Goal: Task Accomplishment & Management: Complete application form

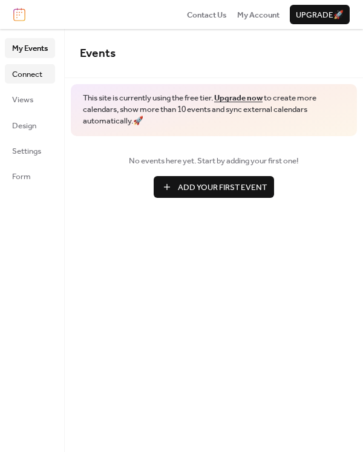
click at [29, 70] on span "Connect" at bounding box center [27, 74] width 30 height 12
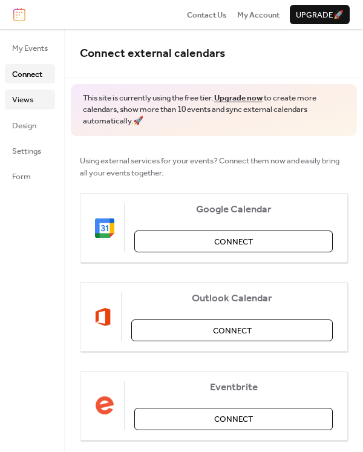
click at [31, 100] on span "Views" at bounding box center [22, 100] width 21 height 12
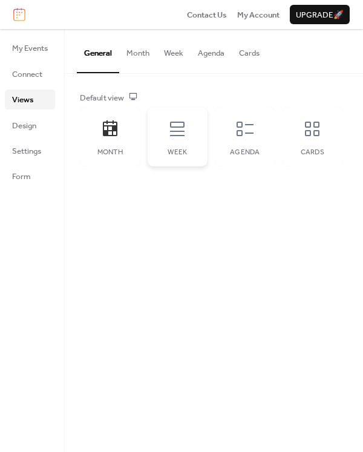
click at [187, 138] on icon at bounding box center [176, 128] width 19 height 19
click at [245, 148] on div "Agenda" at bounding box center [245, 136] width 60 height 59
click at [122, 132] on div "Month" at bounding box center [110, 136] width 60 height 59
click at [174, 148] on div "Week" at bounding box center [178, 136] width 60 height 59
click at [242, 160] on div "Agenda" at bounding box center [245, 136] width 60 height 59
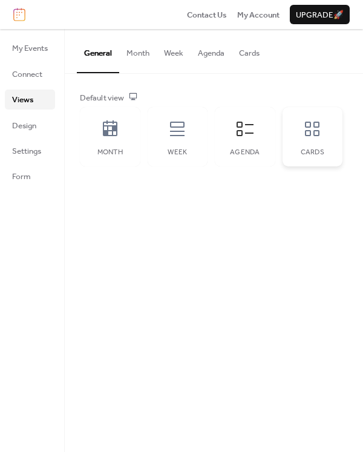
click at [320, 156] on div "Cards" at bounding box center [312, 152] width 36 height 8
click at [10, 125] on link "Design" at bounding box center [30, 124] width 50 height 19
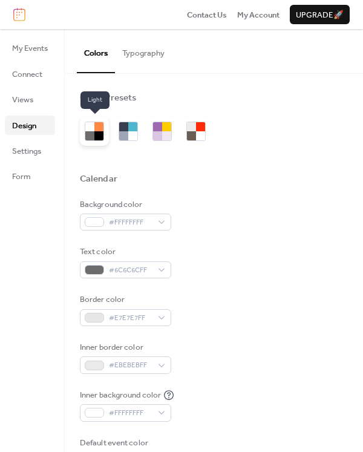
click at [100, 129] on div at bounding box center [98, 126] width 9 height 9
click at [94, 131] on div at bounding box center [89, 126] width 9 height 9
click at [122, 132] on div at bounding box center [123, 135] width 9 height 9
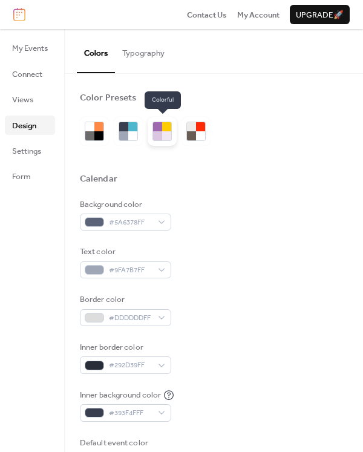
click at [156, 127] on div at bounding box center [157, 126] width 9 height 9
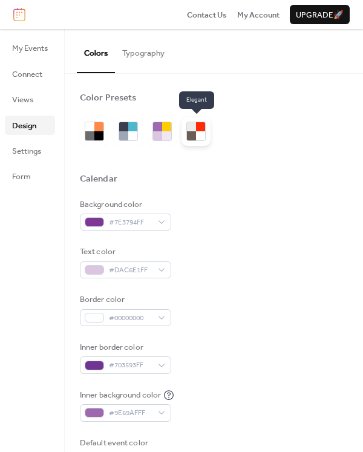
click at [196, 134] on div at bounding box center [191, 135] width 9 height 9
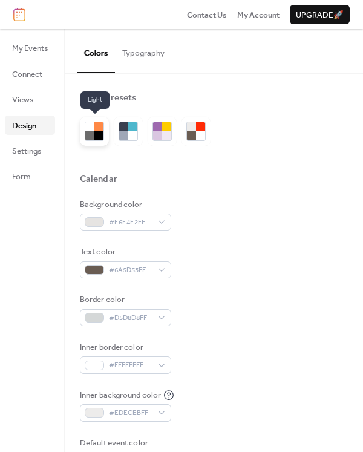
click at [86, 135] on div at bounding box center [89, 135] width 9 height 9
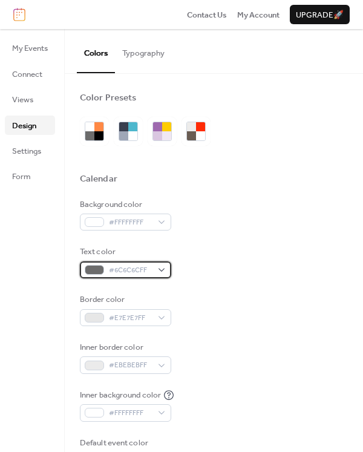
click at [135, 270] on span "#6C6C6CFF" at bounding box center [130, 270] width 43 height 12
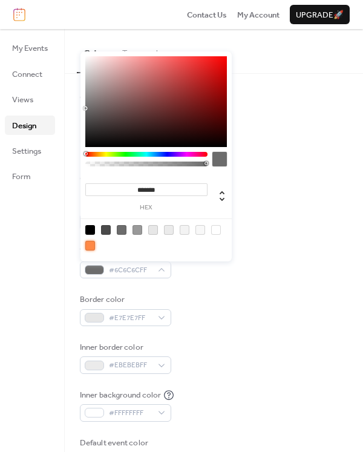
click at [86, 248] on div at bounding box center [90, 246] width 10 height 10
type input "*******"
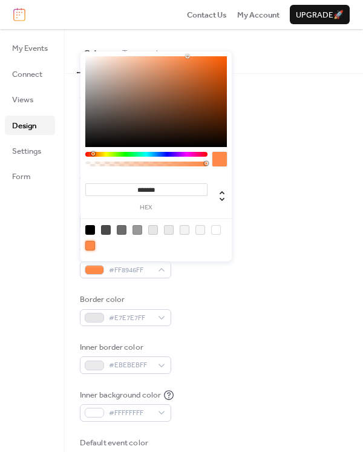
click at [216, 258] on div "******* hex" at bounding box center [155, 156] width 151 height 210
click at [265, 263] on div "Text color #FF8946FF" at bounding box center [214, 261] width 268 height 33
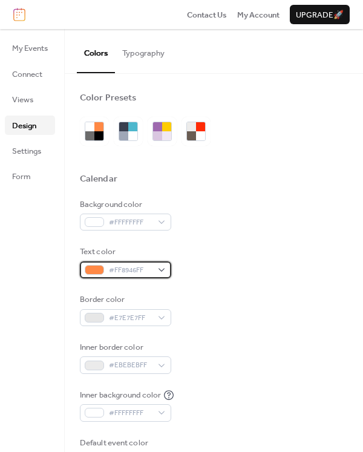
click at [144, 269] on span "#FF8946FF" at bounding box center [130, 270] width 43 height 12
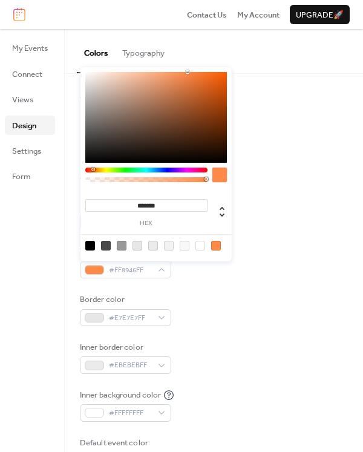
click at [92, 248] on div at bounding box center [90, 246] width 10 height 10
type input "*******"
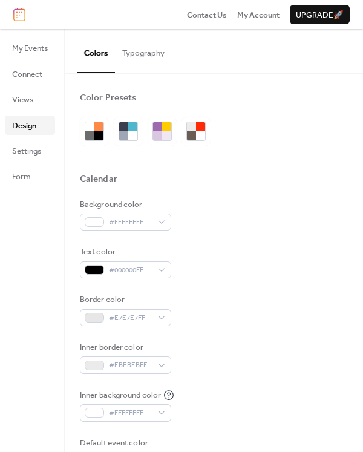
click at [316, 323] on div "Border color #E7E7E7FF" at bounding box center [214, 309] width 268 height 33
click at [161, 223] on div "#FFFFFFFF" at bounding box center [125, 221] width 91 height 17
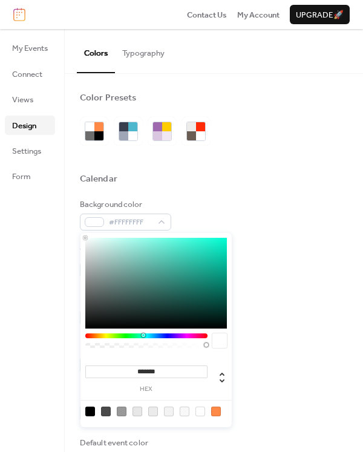
drag, startPoint x: 89, startPoint y: 337, endPoint x: 157, endPoint y: 342, distance: 68.5
click at [157, 345] on div at bounding box center [146, 343] width 122 height 20
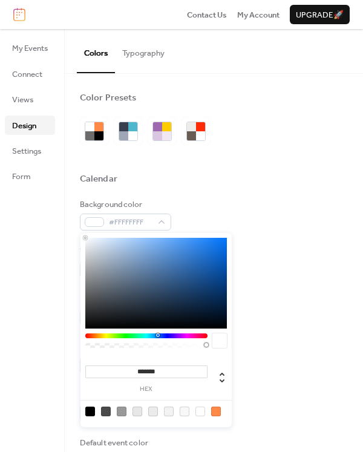
click at [161, 274] on div at bounding box center [155, 283] width 141 height 91
click at [184, 264] on div at bounding box center [155, 283] width 141 height 91
drag, startPoint x: 154, startPoint y: 332, endPoint x: 111, endPoint y: 336, distance: 42.5
click at [111, 336] on div "******* hex" at bounding box center [155, 330] width 151 height 194
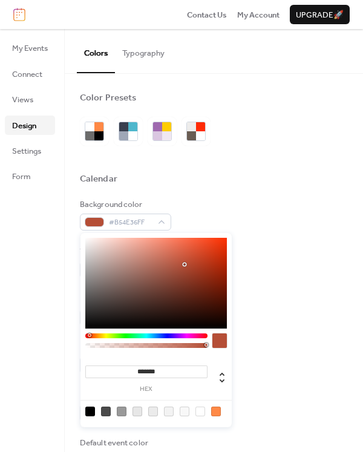
drag, startPoint x: 157, startPoint y: 335, endPoint x: 77, endPoint y: 339, distance: 79.3
click at [77, 339] on body "Contact Us My Account Upgrade 🚀 My Events Connect Views Design Settings Form De…" at bounding box center [181, 226] width 363 height 452
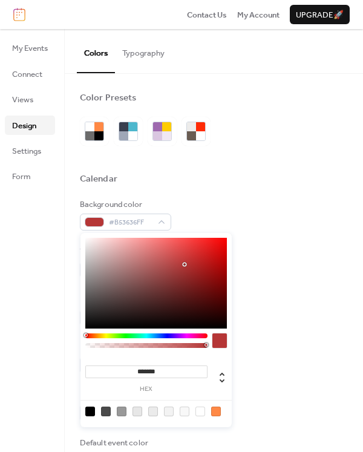
drag, startPoint x: 204, startPoint y: 343, endPoint x: 98, endPoint y: 346, distance: 106.4
click at [98, 346] on div at bounding box center [146, 345] width 122 height 5
type input "*******"
drag, startPoint x: 183, startPoint y: 263, endPoint x: 61, endPoint y: 232, distance: 126.1
click at [62, 232] on body "Contact Us My Account Upgrade 🚀 My Events Connect Views Design Settings Form De…" at bounding box center [181, 226] width 363 height 452
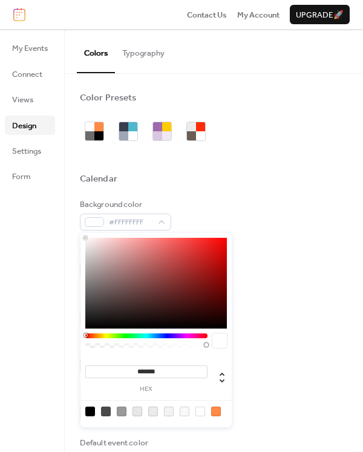
click at [315, 332] on div "Background color #FFFFFFFF Text color #000000FF Border color #E7E7E7FF Inner bo…" at bounding box center [214, 333] width 268 height 271
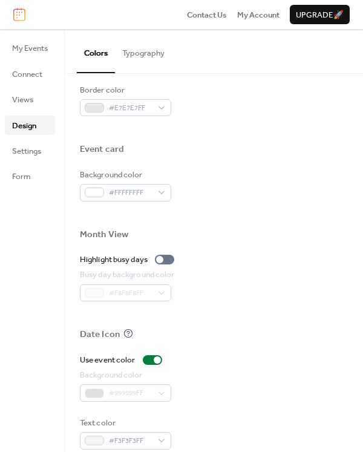
scroll to position [548, 0]
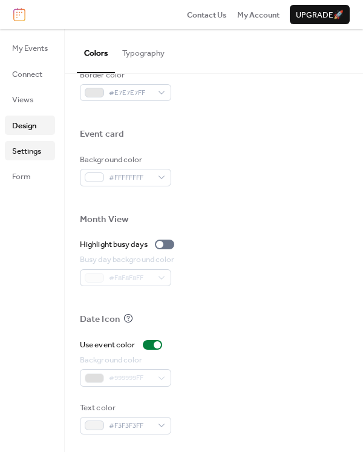
click at [19, 148] on span "Settings" at bounding box center [26, 151] width 29 height 12
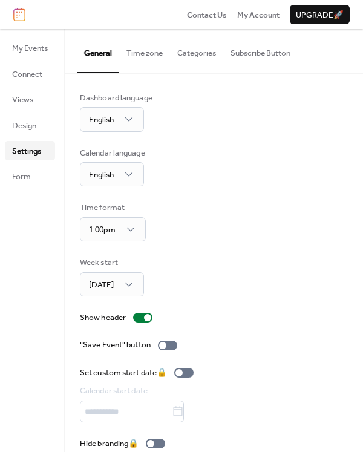
click at [122, 134] on div "Dashboard language English Calendar language English Time format 1:00pm Week st…" at bounding box center [214, 271] width 268 height 358
click at [122, 126] on div "English" at bounding box center [112, 119] width 64 height 24
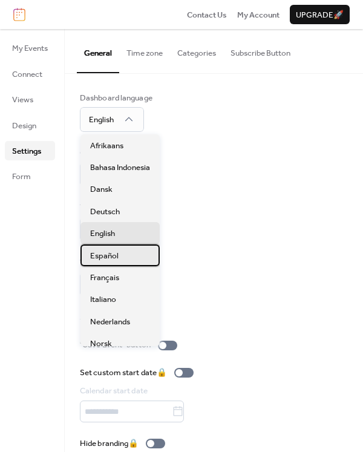
click at [135, 252] on div "Español" at bounding box center [119, 255] width 79 height 22
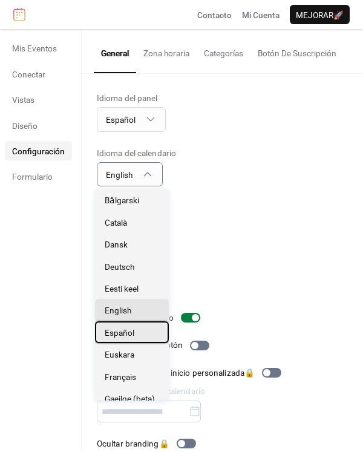
click at [132, 328] on span "Español" at bounding box center [120, 332] width 30 height 12
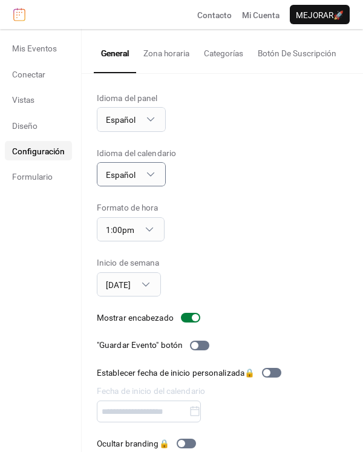
click at [203, 219] on div "Formato de hora 1:00pm" at bounding box center [222, 221] width 251 height 40
click at [193, 258] on div "Inicio de semana [DATE]" at bounding box center [222, 276] width 251 height 40
click at [156, 276] on div "[DATE]" at bounding box center [129, 284] width 64 height 24
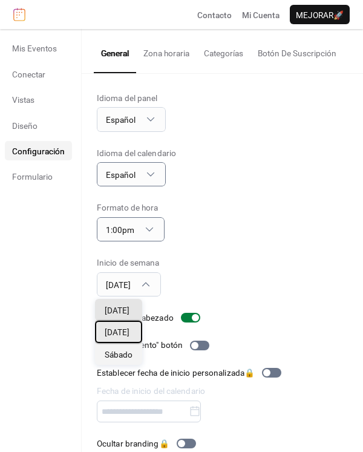
click at [133, 336] on div "[DATE]" at bounding box center [118, 331] width 47 height 22
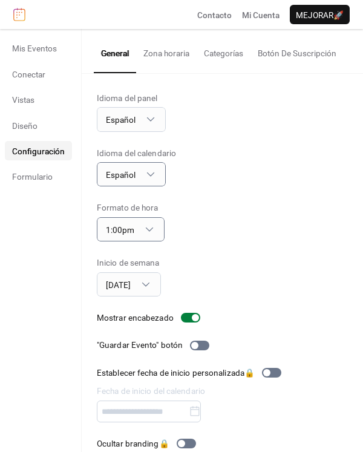
click at [222, 282] on div "Inicio de semana [DATE]" at bounding box center [222, 276] width 251 height 40
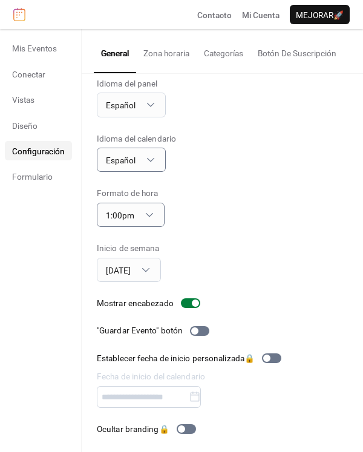
scroll to position [16, 0]
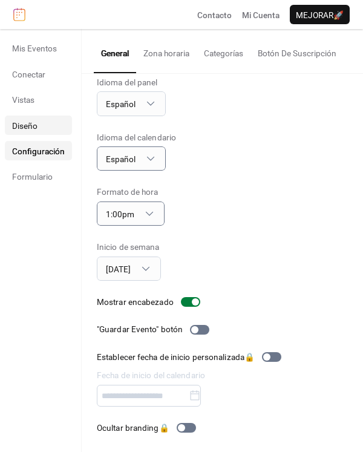
click at [38, 132] on link "Diseño" at bounding box center [38, 124] width 67 height 19
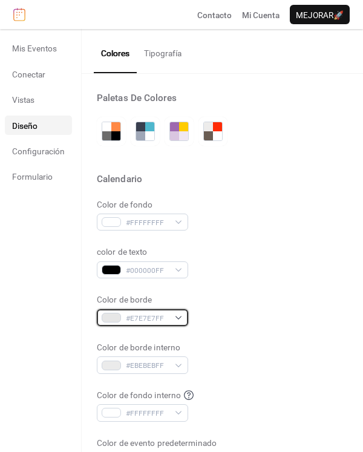
click at [167, 320] on div "#E7E7E7FF" at bounding box center [142, 317] width 91 height 17
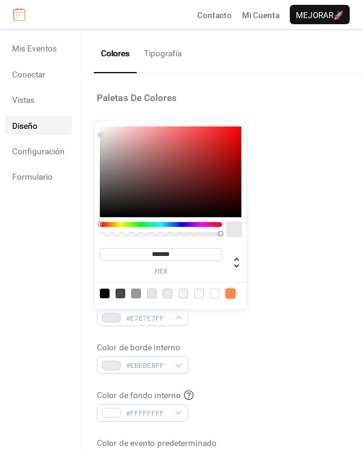
click at [230, 288] on div at bounding box center [230, 293] width 10 height 10
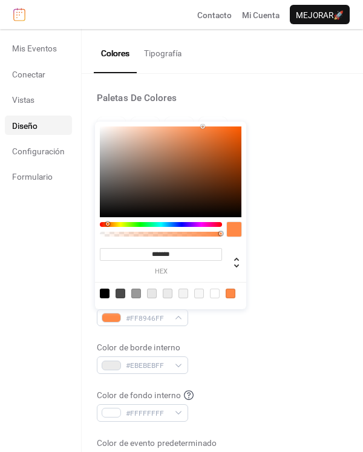
drag, startPoint x: 206, startPoint y: 123, endPoint x: 206, endPoint y: 131, distance: 7.9
click at [206, 131] on div "******* hex" at bounding box center [170, 215] width 151 height 187
type input "*******"
drag, startPoint x: 206, startPoint y: 128, endPoint x: 265, endPoint y: 120, distance: 59.1
click at [263, 121] on body "Contacto Mi Cuenta mejorar 🚀 Mis Eventos Conectar Vistas Diseño Configuración F…" at bounding box center [181, 226] width 363 height 452
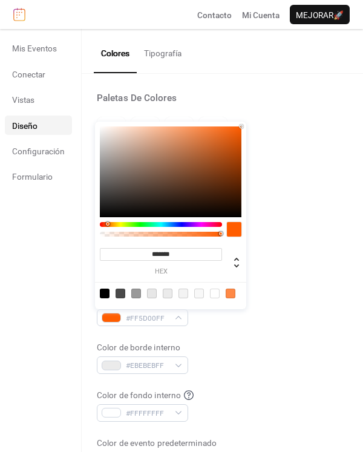
click at [221, 355] on div "Color de borde interno #EBEBEBFF" at bounding box center [222, 357] width 251 height 33
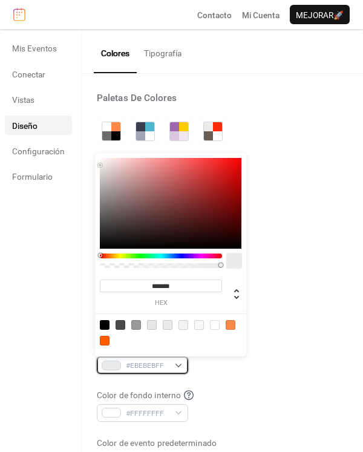
click at [162, 359] on div "#EBEBEBFF" at bounding box center [142, 364] width 91 height 17
click at [106, 340] on div at bounding box center [105, 341] width 10 height 10
type input "*******"
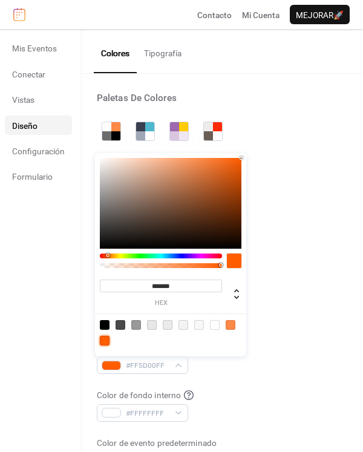
click at [268, 355] on div "Color de borde interno #FF5D00FF" at bounding box center [222, 357] width 251 height 33
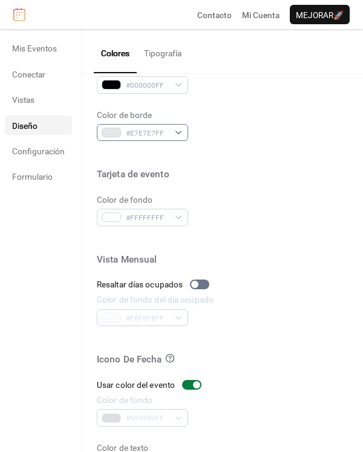
scroll to position [548, 0]
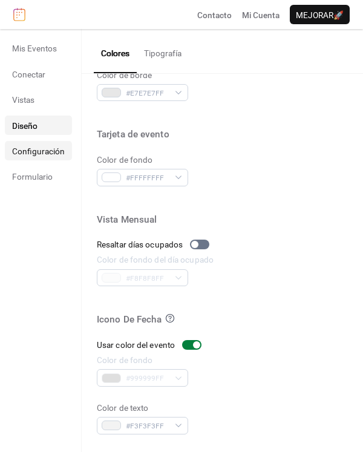
click at [41, 154] on span "Configuración" at bounding box center [38, 151] width 53 height 12
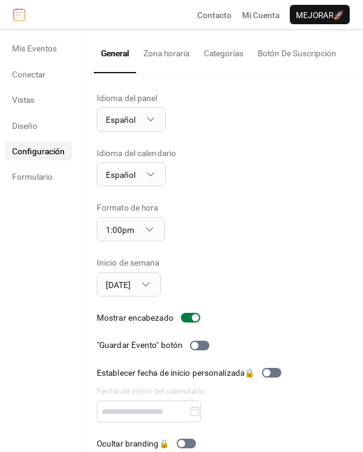
scroll to position [16, 0]
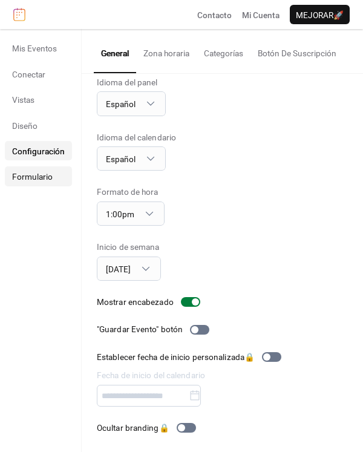
click at [47, 183] on link "Formulario" at bounding box center [38, 175] width 67 height 19
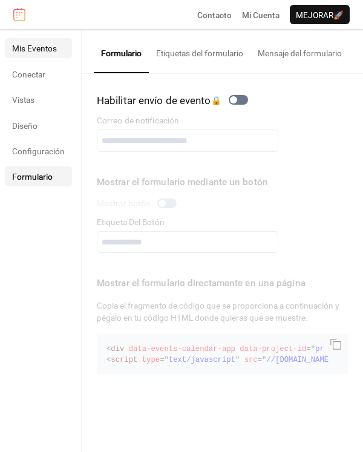
click at [24, 57] on link "Mis Eventos" at bounding box center [38, 47] width 67 height 19
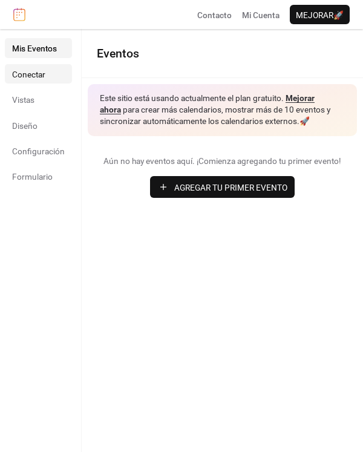
click at [34, 67] on link "Conectar" at bounding box center [38, 73] width 67 height 19
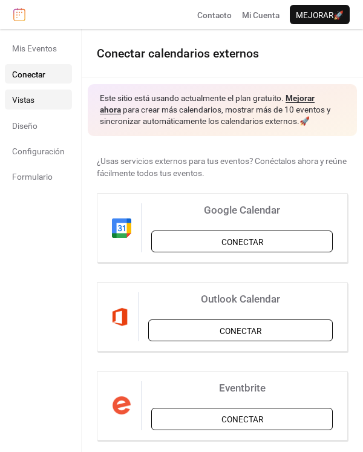
click at [33, 92] on link "Vistas" at bounding box center [38, 98] width 67 height 19
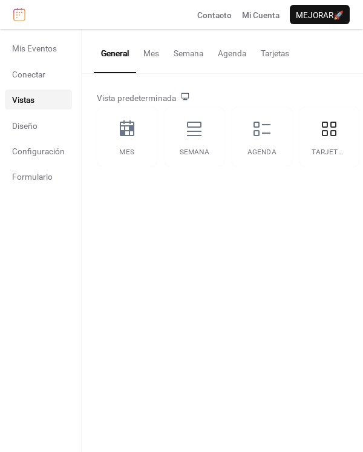
click at [153, 58] on button "Mes" at bounding box center [151, 50] width 30 height 42
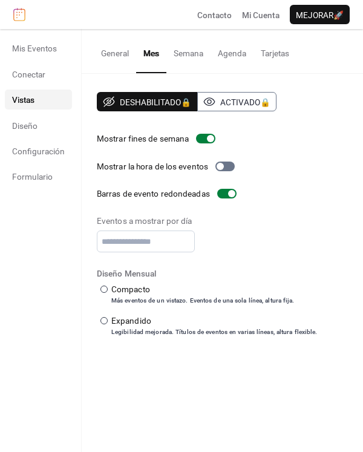
click at [186, 57] on button "Semana" at bounding box center [188, 50] width 44 height 42
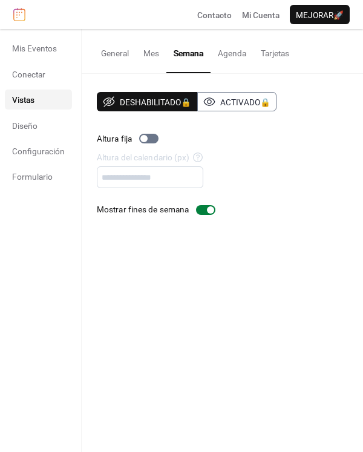
click at [223, 59] on button "Agenda" at bounding box center [231, 50] width 43 height 42
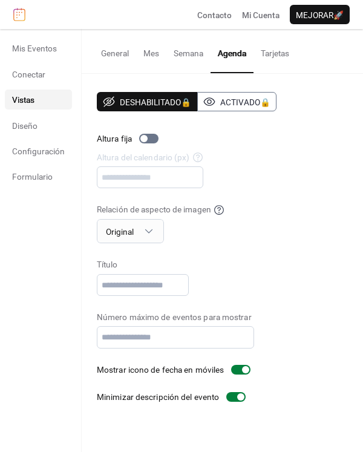
click at [261, 50] on button "Tarjetas" at bounding box center [274, 50] width 43 height 42
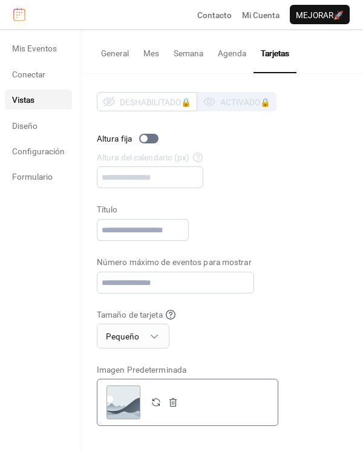
click at [128, 406] on div ";" at bounding box center [123, 402] width 34 height 34
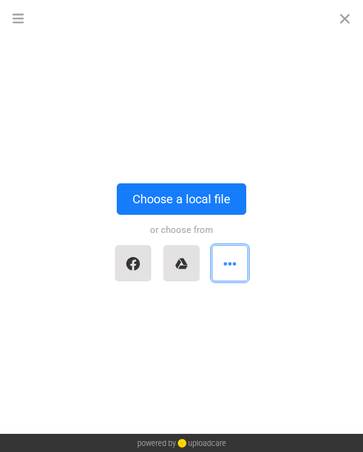
click at [219, 265] on button "button" at bounding box center [230, 263] width 36 height 36
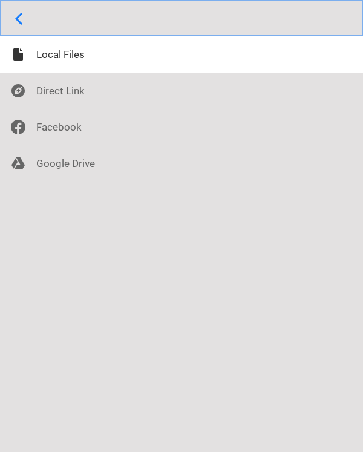
drag, startPoint x: 27, startPoint y: 11, endPoint x: 43, endPoint y: 36, distance: 29.7
click at [27, 12] on button "Open menu" at bounding box center [181, 18] width 363 height 36
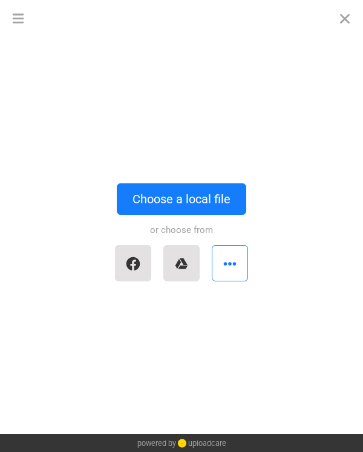
click at [189, 285] on div at bounding box center [181, 263] width 145 height 48
click at [186, 272] on button "button" at bounding box center [181, 263] width 36 height 36
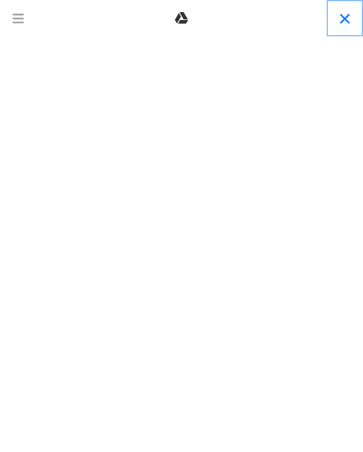
click at [345, 22] on button "Close" at bounding box center [344, 18] width 36 height 36
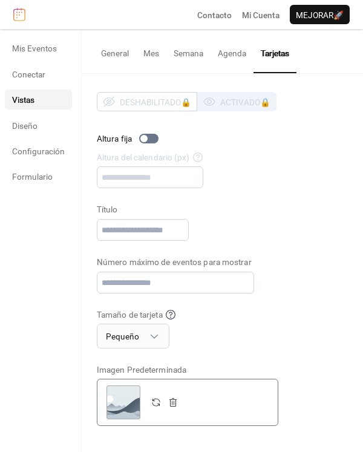
click at [126, 404] on div ";" at bounding box center [123, 402] width 34 height 34
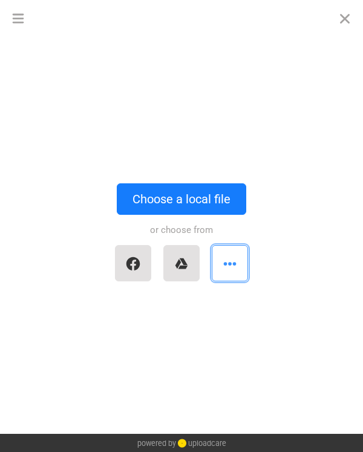
click at [239, 264] on button "button" at bounding box center [230, 263] width 36 height 36
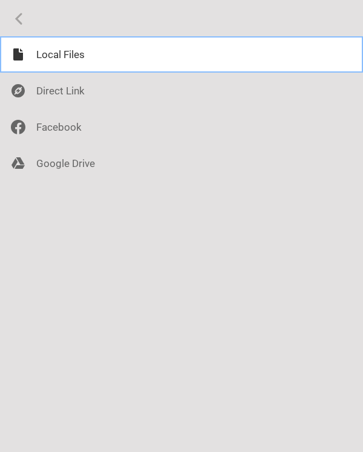
click at [29, 44] on div at bounding box center [181, 54] width 363 height 36
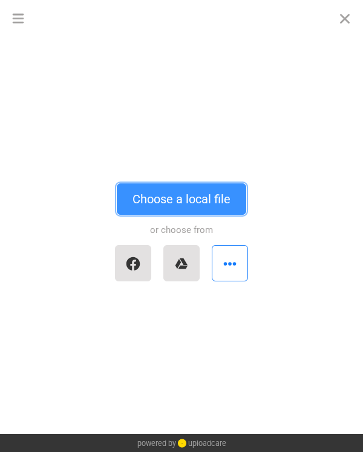
click at [204, 201] on button "Choose a local file" at bounding box center [181, 198] width 129 height 31
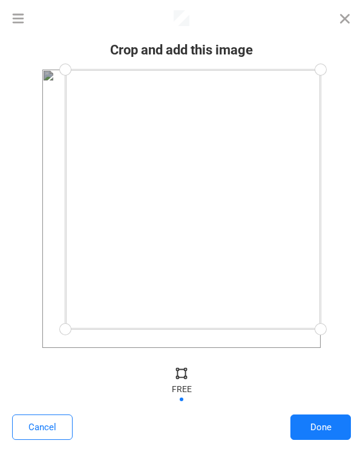
drag, startPoint x: 41, startPoint y: 350, endPoint x: 65, endPoint y: 329, distance: 32.1
click at [65, 329] on div at bounding box center [65, 329] width 27 height 27
drag, startPoint x: 321, startPoint y: 71, endPoint x: 294, endPoint y: 86, distance: 30.9
click at [294, 86] on div at bounding box center [294, 86] width 27 height 27
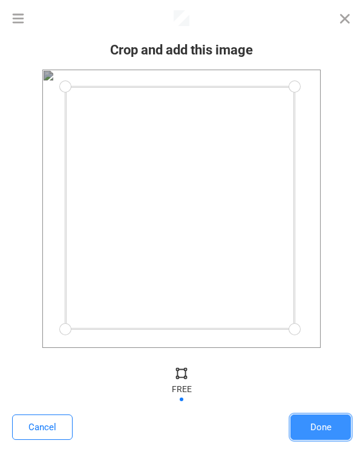
click at [334, 422] on button "Done" at bounding box center [320, 426] width 60 height 25
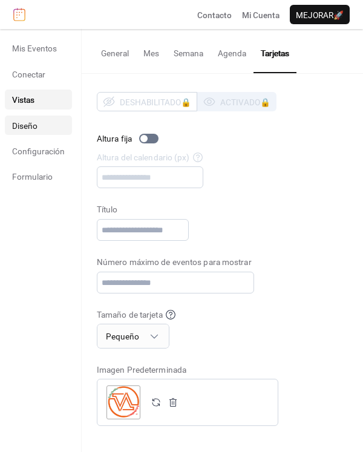
click at [35, 133] on link "Diseño" at bounding box center [38, 124] width 67 height 19
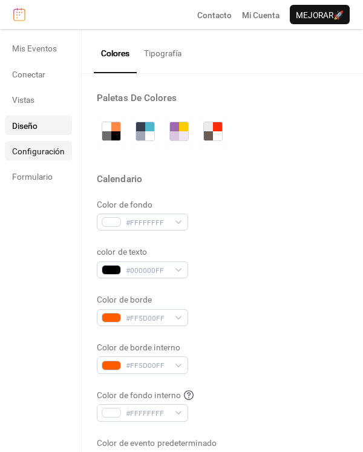
click at [43, 149] on span "Configuración" at bounding box center [38, 151] width 53 height 12
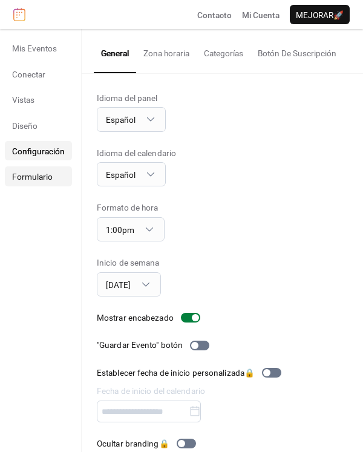
click at [44, 174] on span "Formulario" at bounding box center [32, 176] width 41 height 12
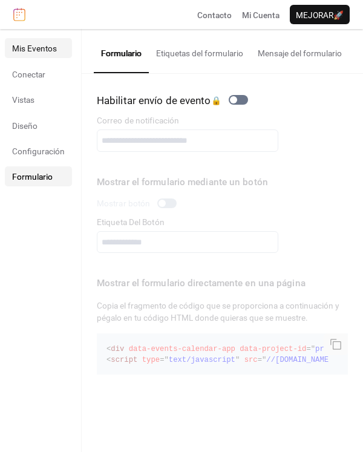
click at [44, 53] on span "Mis Eventos" at bounding box center [34, 48] width 45 height 12
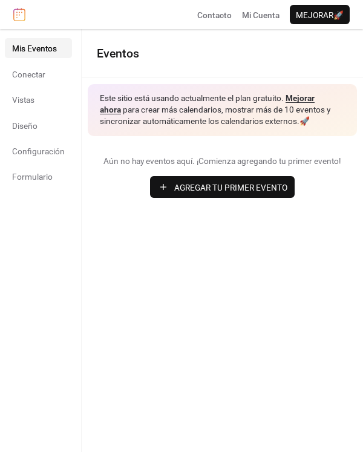
click at [170, 173] on div "Aún no hay eventos aquí. ¡Comienza agregando tu primer evento! Agregar Tu Prime…" at bounding box center [222, 176] width 281 height 80
click at [174, 183] on span "Agregar Tu Primer Evento" at bounding box center [230, 187] width 113 height 12
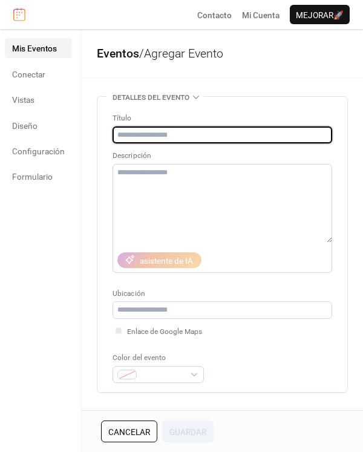
click at [233, 131] on input "text" at bounding box center [221, 134] width 219 height 17
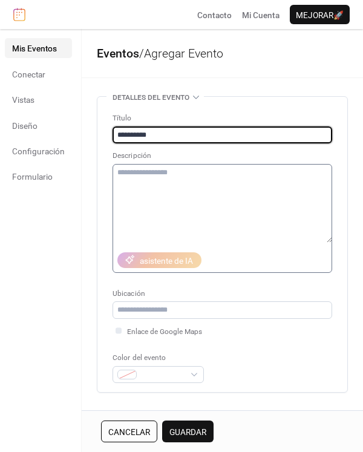
type input "**********"
click at [229, 183] on textarea at bounding box center [221, 203] width 219 height 79
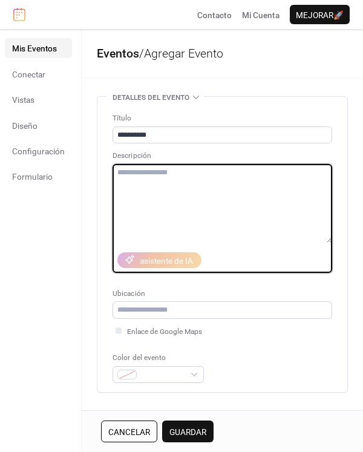
click at [201, 212] on textarea at bounding box center [221, 203] width 219 height 79
click at [178, 193] on textarea at bounding box center [221, 203] width 219 height 79
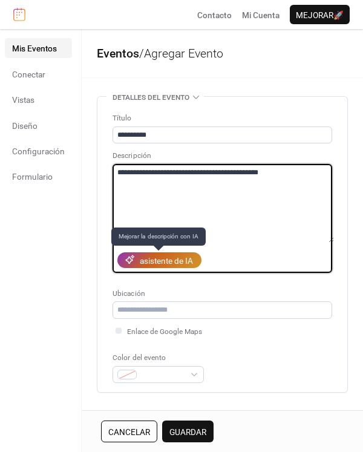
type textarea "**********"
click at [186, 267] on div "asistente de IA" at bounding box center [166, 261] width 53 height 12
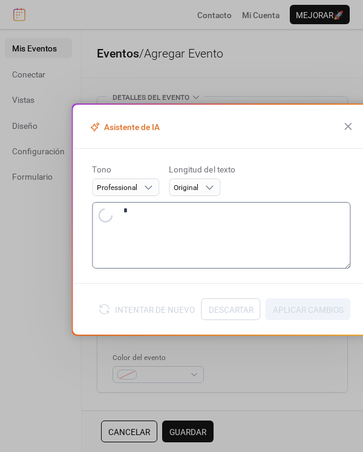
type textarea "**********"
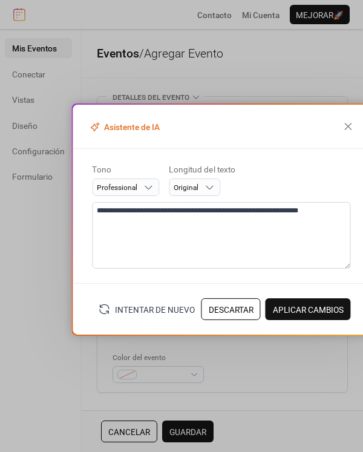
click at [325, 308] on span "Aplicar Cambios" at bounding box center [308, 309] width 71 height 12
type textarea "**********"
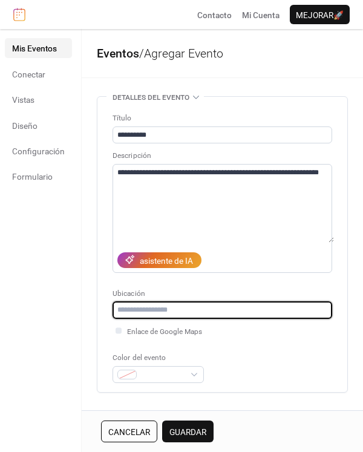
click at [186, 316] on input "text" at bounding box center [221, 309] width 219 height 17
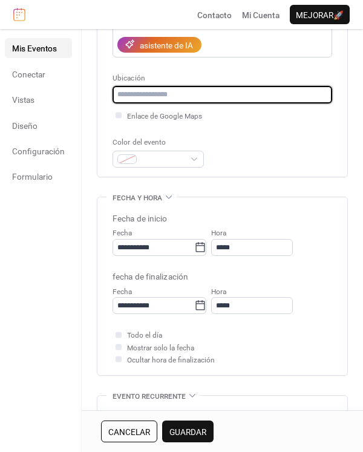
scroll to position [218, 0]
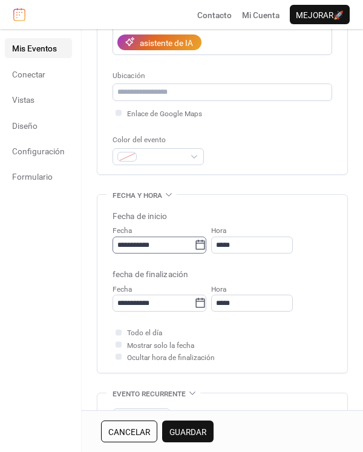
click at [206, 242] on icon at bounding box center [200, 245] width 12 height 12
click at [194, 242] on input "**********" at bounding box center [153, 244] width 82 height 17
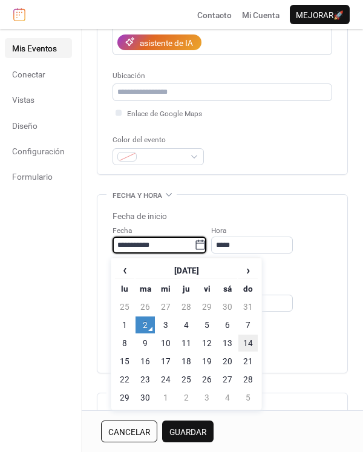
click at [241, 345] on td "14" at bounding box center [247, 342] width 19 height 17
type input "**********"
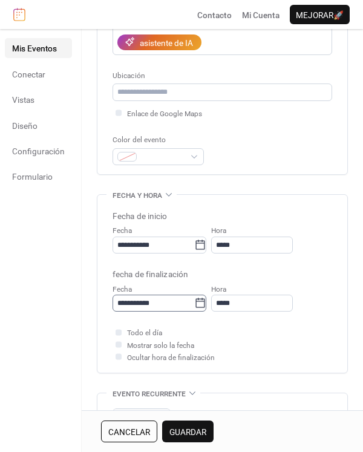
click at [206, 305] on icon at bounding box center [200, 303] width 12 height 12
click at [194, 305] on input "**********" at bounding box center [153, 302] width 82 height 17
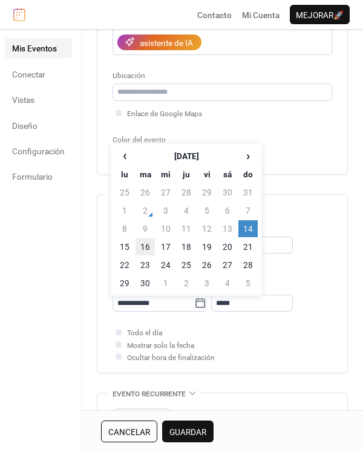
click at [152, 250] on td "16" at bounding box center [144, 246] width 19 height 17
type input "**********"
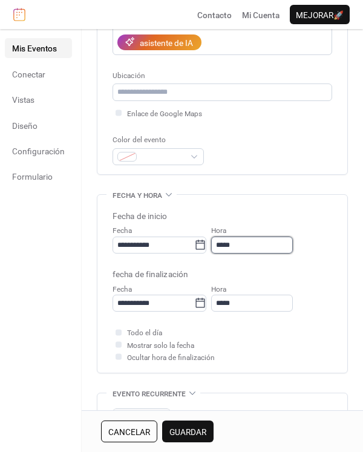
click at [259, 247] on input "*****" at bounding box center [252, 244] width 82 height 17
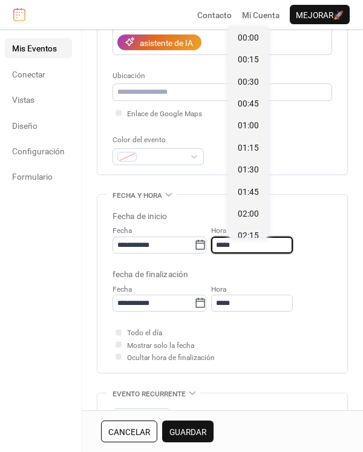
scroll to position [1056, 0]
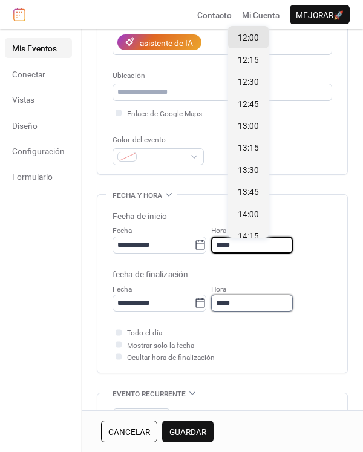
click at [282, 305] on input "*****" at bounding box center [252, 302] width 82 height 17
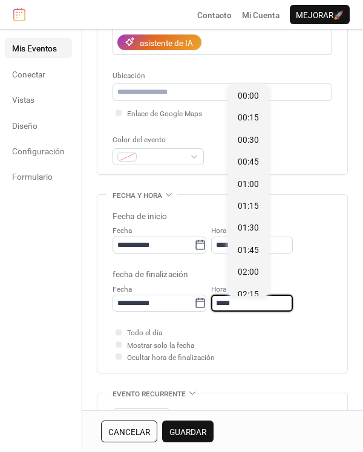
scroll to position [1144, 0]
click at [287, 297] on input "*****" at bounding box center [252, 302] width 82 height 17
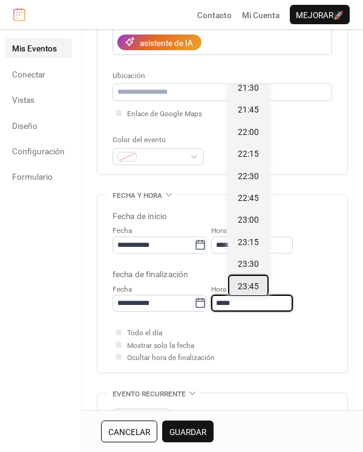
click at [255, 284] on span "23:45" at bounding box center [248, 286] width 21 height 12
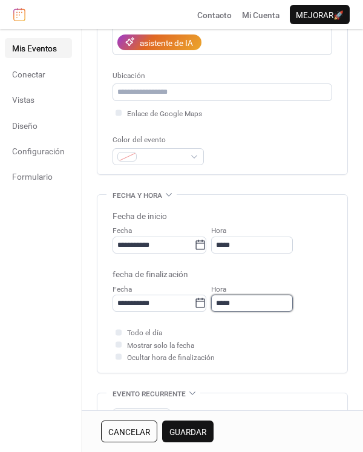
click at [268, 298] on input "*****" at bounding box center [252, 302] width 82 height 17
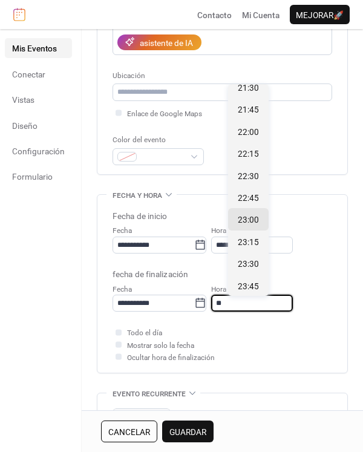
type input "*"
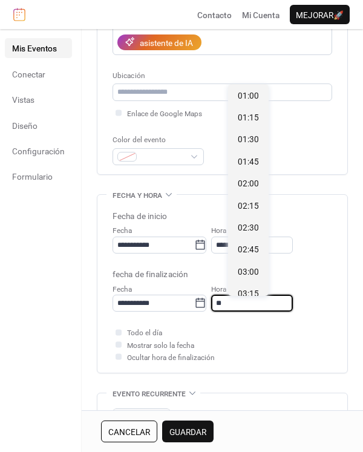
scroll to position [1056, 0]
type input "*****"
click at [273, 332] on div "Todo el día Mostrar solo la fecha Ocultar hora de finalización" at bounding box center [221, 344] width 219 height 37
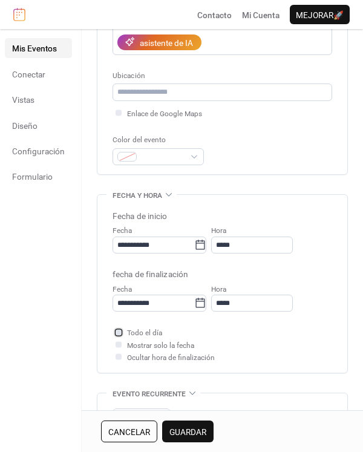
click at [115, 332] on div at bounding box center [118, 332] width 6 height 6
click at [118, 347] on div at bounding box center [118, 344] width 6 height 6
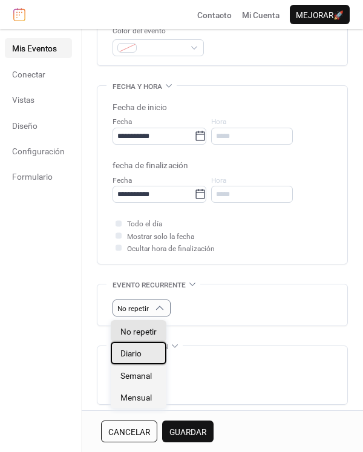
click at [145, 351] on div "Diario" at bounding box center [139, 353] width 56 height 22
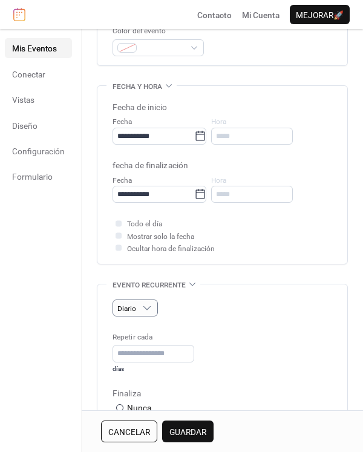
click at [247, 326] on div "Diario Repetir cada * días Finaliza ​ Nunca ​ [PERSON_NAME] excluidas Seleccion…" at bounding box center [221, 387] width 219 height 177
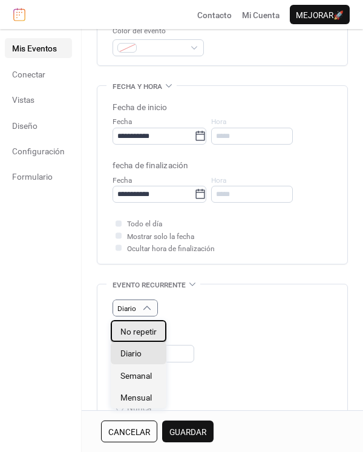
click at [146, 329] on span "No repetir" at bounding box center [138, 331] width 36 height 12
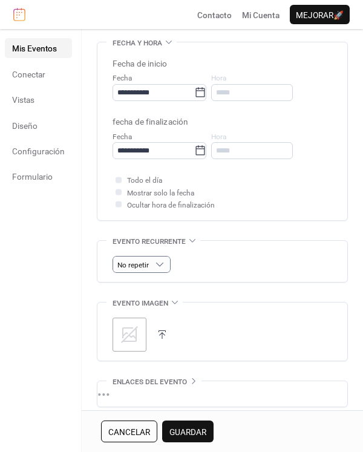
scroll to position [435, 0]
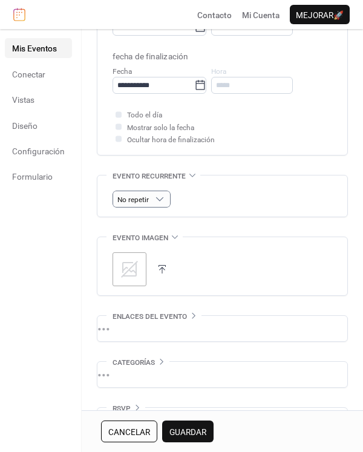
click at [117, 282] on div ";" at bounding box center [129, 269] width 34 height 34
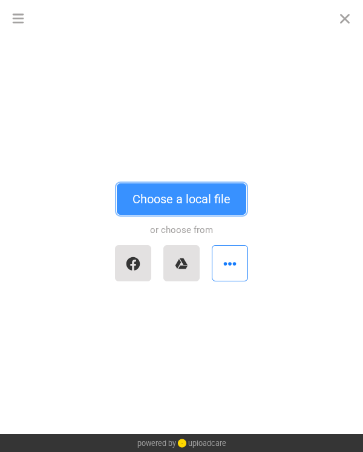
click at [123, 195] on button "Choose a local file" at bounding box center [181, 198] width 129 height 31
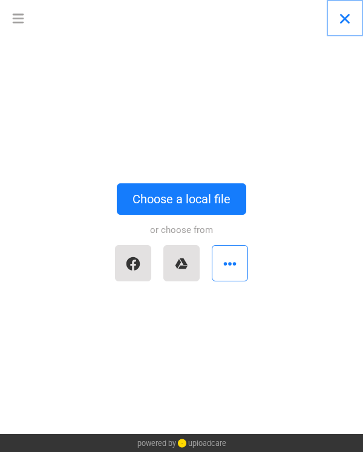
click at [352, 21] on button "Close" at bounding box center [344, 18] width 36 height 36
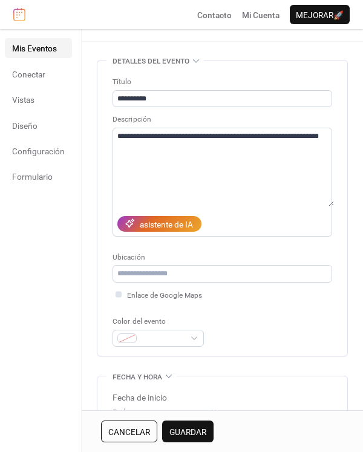
scroll to position [109, 0]
